Goal: Information Seeking & Learning: Find specific page/section

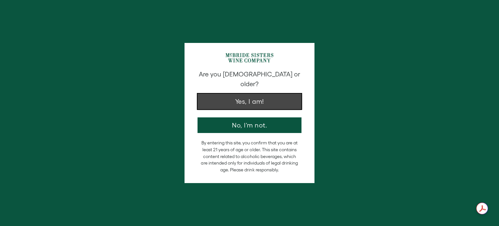
click at [260, 94] on button "Yes, I am!" at bounding box center [249, 102] width 104 height 16
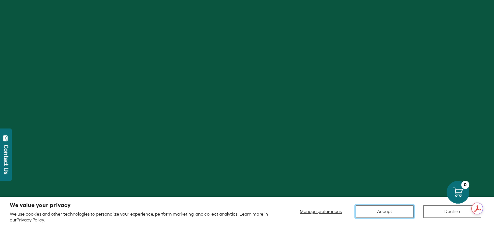
click at [386, 209] on button "Accept" at bounding box center [385, 211] width 58 height 13
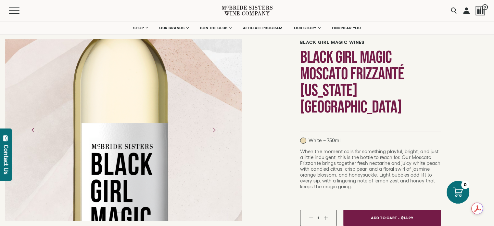
scroll to position [32, 0]
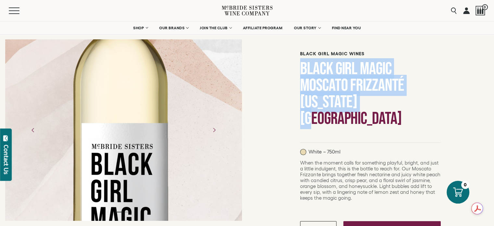
drag, startPoint x: 300, startPoint y: 65, endPoint x: 435, endPoint y: 88, distance: 137.1
click at [435, 88] on h1 "Black Girl Magic Moscato Frizzanté California NV" at bounding box center [370, 93] width 141 height 66
copy h1 "Black Girl Magic Moscato Frizzanté California NV"
click at [355, 27] on span "FIND NEAR YOU" at bounding box center [346, 28] width 29 height 5
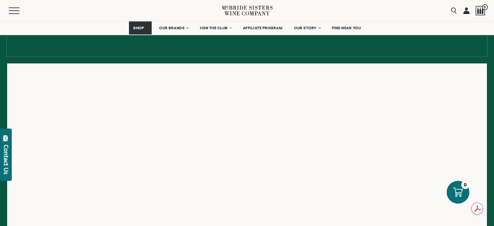
scroll to position [97, 0]
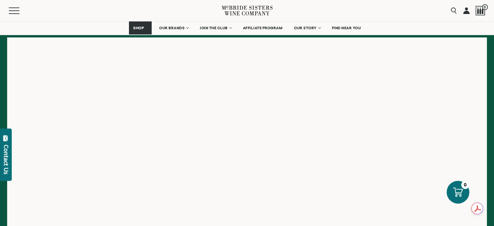
scroll to position [97, 0]
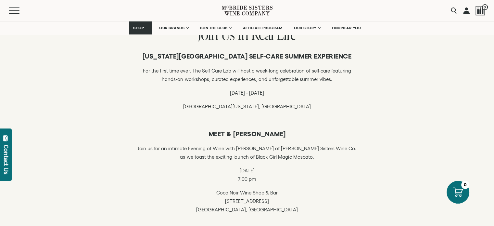
scroll to position [195, 0]
